Goal: Information Seeking & Learning: Learn about a topic

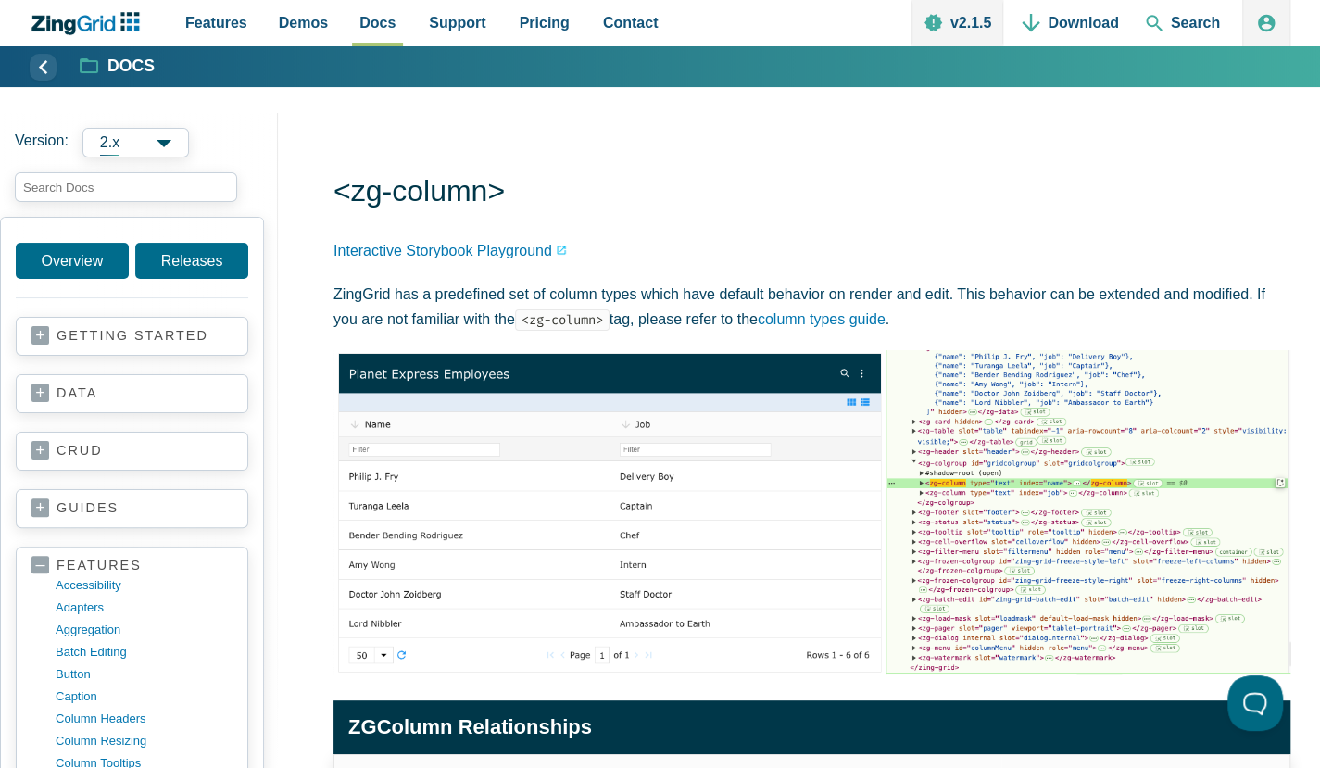
click at [175, 386] on link "data" at bounding box center [132, 394] width 201 height 19
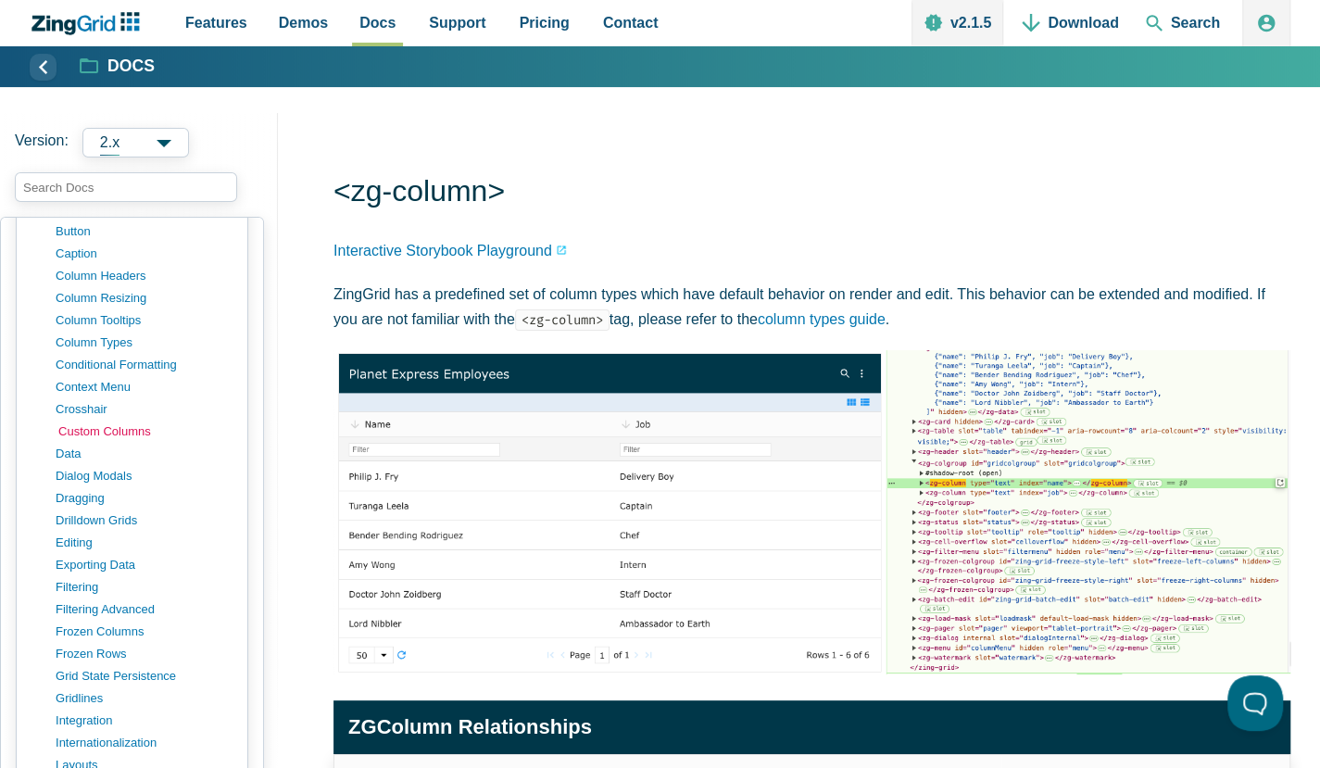
scroll to position [667, 0]
click at [98, 516] on link "drilldown grids" at bounding box center [146, 518] width 177 height 22
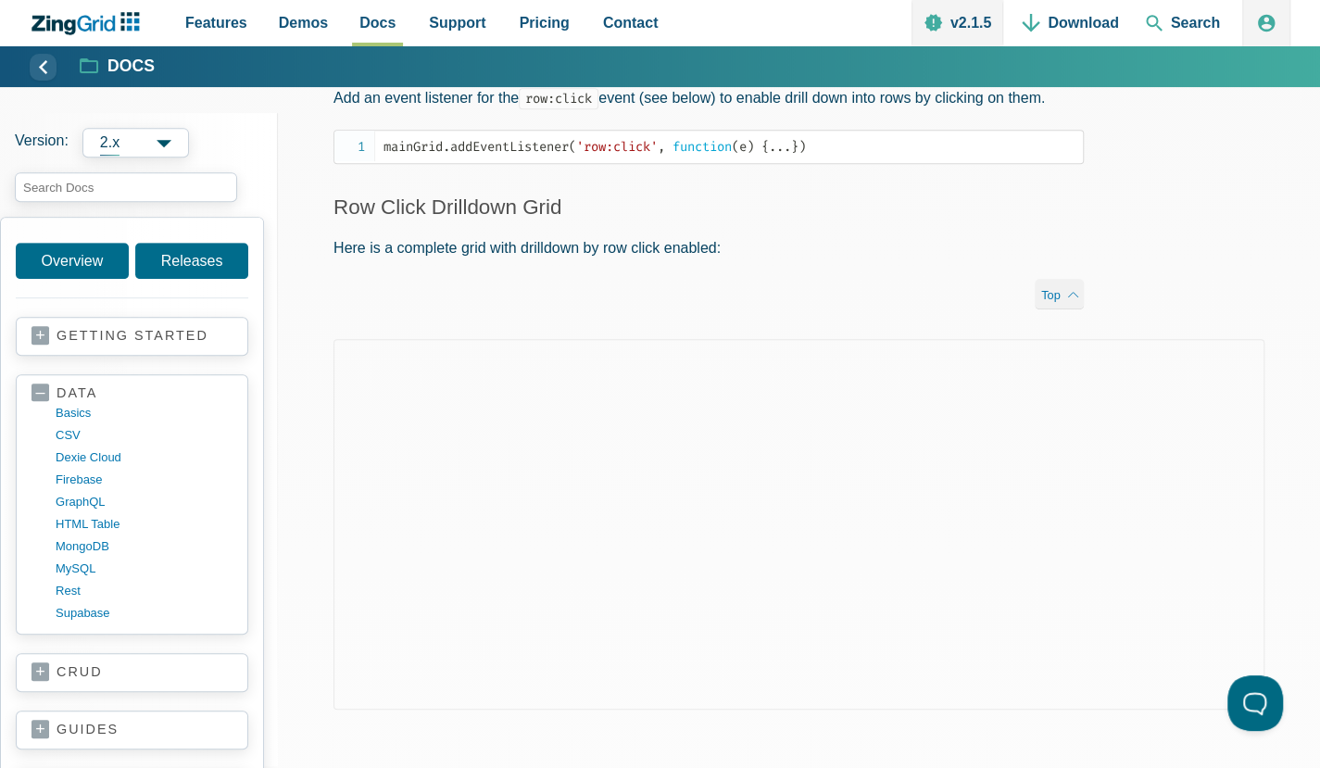
scroll to position [334, 0]
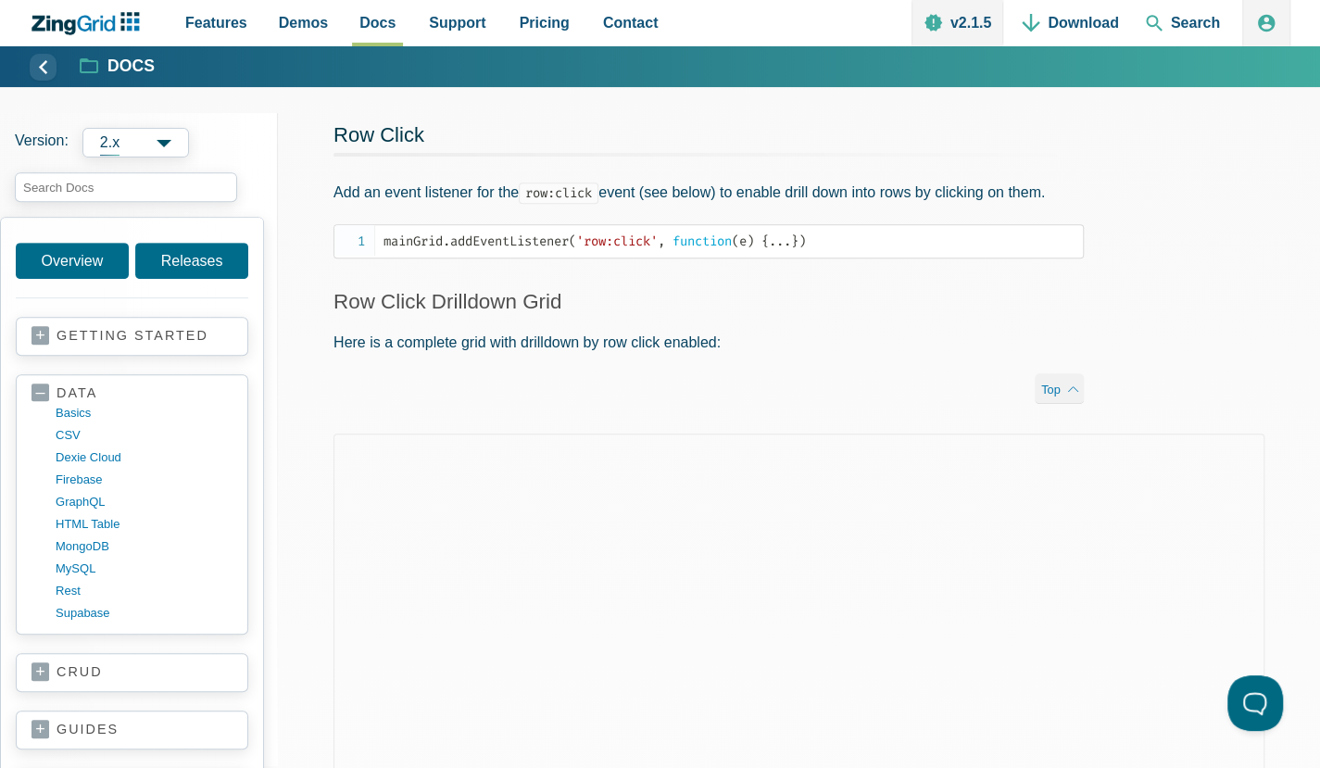
click at [644, 340] on p "Here is a complete grid with drilldown by row click enabled:" at bounding box center [709, 342] width 750 height 25
click at [1053, 386] on span "Top" at bounding box center [1059, 388] width 49 height 31
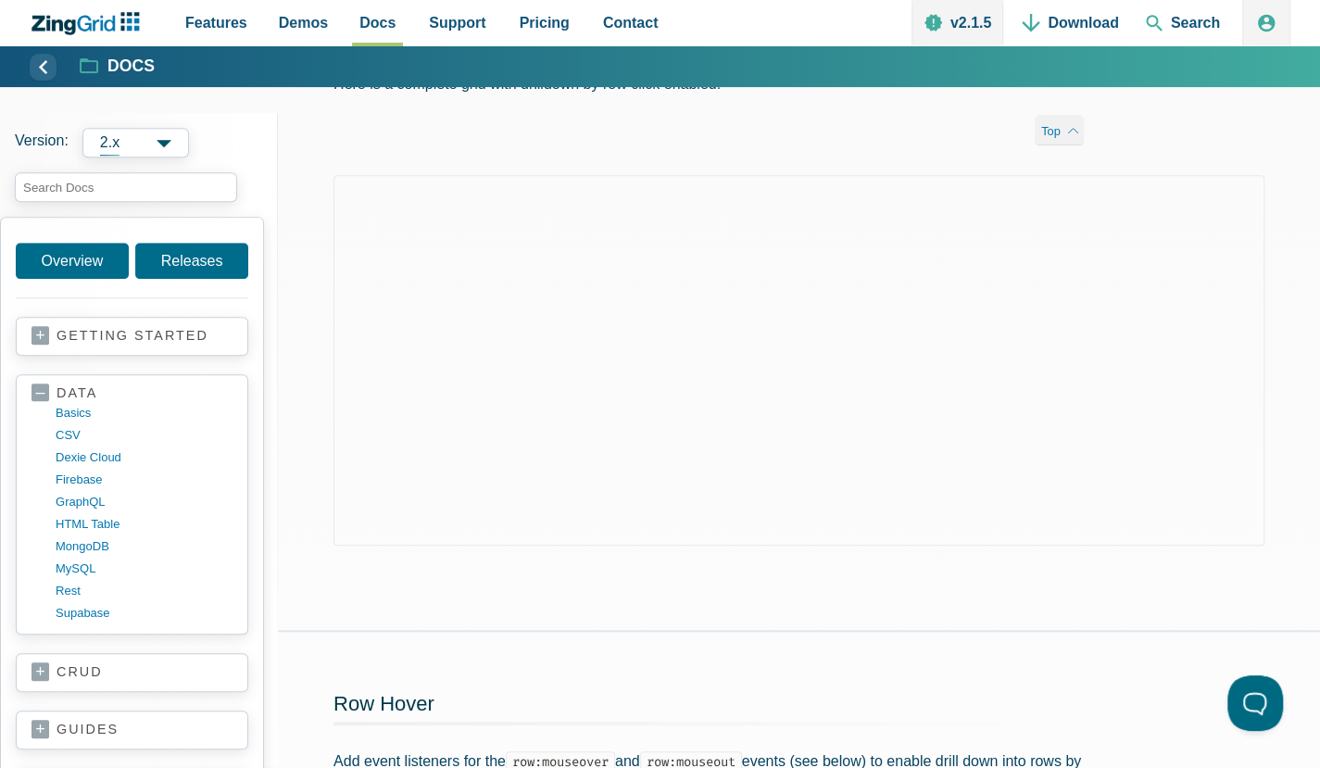
scroll to position [556, 0]
